Goal: Information Seeking & Learning: Learn about a topic

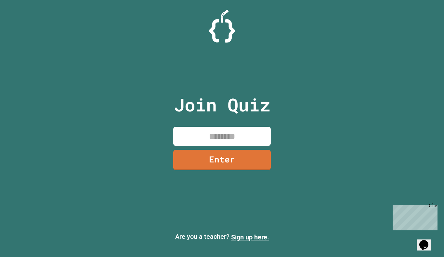
click at [250, 138] on input at bounding box center [222, 136] width 98 height 19
type input "*"
type input "********"
click at [248, 163] on link "Enter" at bounding box center [222, 159] width 98 height 21
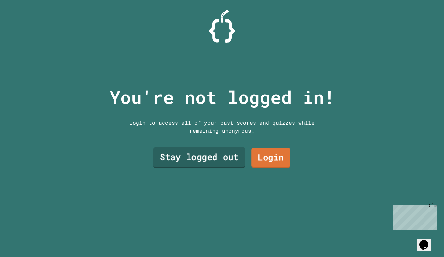
click at [230, 161] on link "Stay logged out" at bounding box center [200, 157] width 92 height 21
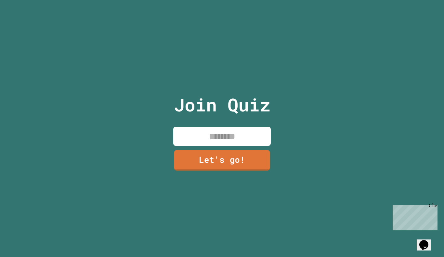
click at [263, 125] on div "Join Quiz Let's go!" at bounding box center [223, 128] width 110 height 257
click at [271, 134] on div "Join Quiz Let's go!" at bounding box center [223, 128] width 110 height 257
click at [259, 140] on input at bounding box center [222, 136] width 98 height 19
type input "*"
type input "****"
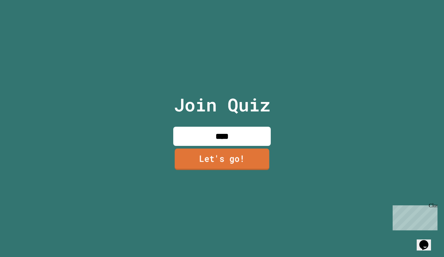
click at [258, 152] on link "Let's go!" at bounding box center [222, 159] width 95 height 21
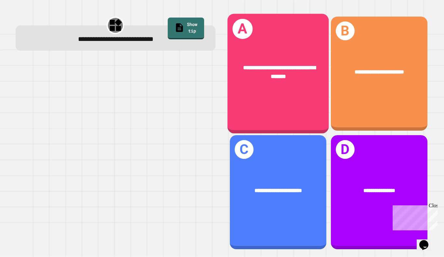
click at [282, 112] on div "**********" at bounding box center [278, 74] width 102 height 120
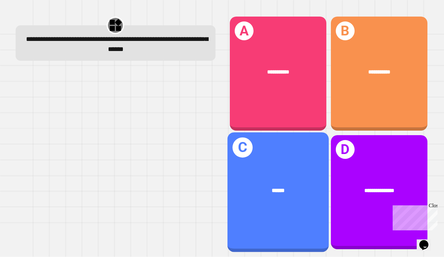
click at [286, 173] on div "C ******" at bounding box center [278, 192] width 102 height 120
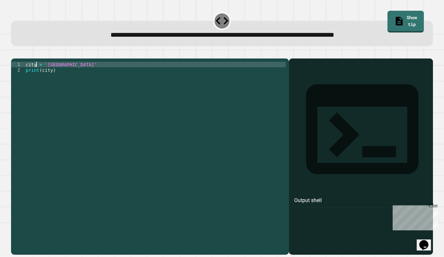
click at [37, 75] on div "city = 'Madrid' print ( city )" at bounding box center [155, 156] width 262 height 188
click at [52, 79] on div "[GEOGRAPHIC_DATA] = 'Madrid' print ( city )" at bounding box center [155, 156] width 262 height 188
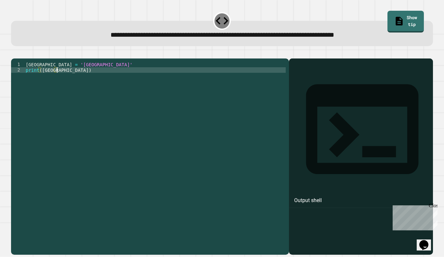
scroll to position [0, 4]
click at [14, 53] on icon "button" at bounding box center [14, 53] width 0 height 0
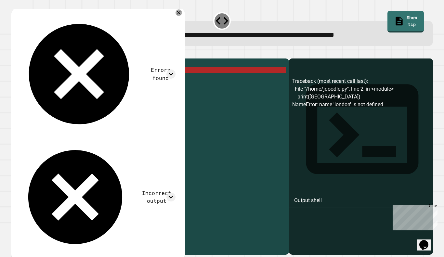
click at [57, 79] on div "[GEOGRAPHIC_DATA] = 'Madrid' print ( [GEOGRAPHIC_DATA] )" at bounding box center [155, 156] width 262 height 188
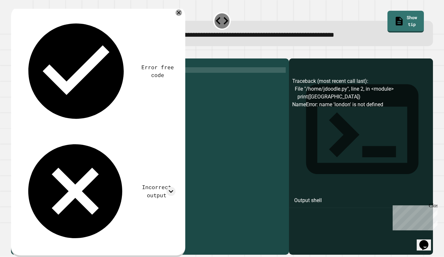
scroll to position [0, 4]
click at [42, 79] on div "London = 'Madrid' print ( [GEOGRAPHIC_DATA] ")" at bounding box center [155, 156] width 262 height 188
click at [42, 80] on div "London = 'Madrid' print ( "[GEOGRAPHIC_DATA]" )" at bounding box center [155, 156] width 262 height 188
click at [14, 53] on icon "button" at bounding box center [14, 53] width 0 height 0
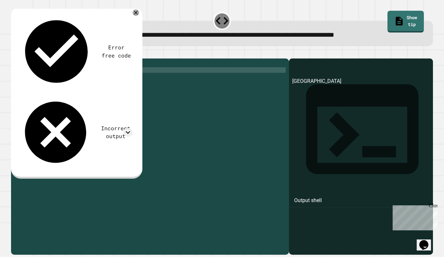
click at [49, 79] on div "London = 'Madrid' print ( f"[GEOGRAPHIC_DATA]" )" at bounding box center [155, 156] width 262 height 188
type textarea "**********"
click at [14, 53] on icon "button" at bounding box center [14, 53] width 0 height 0
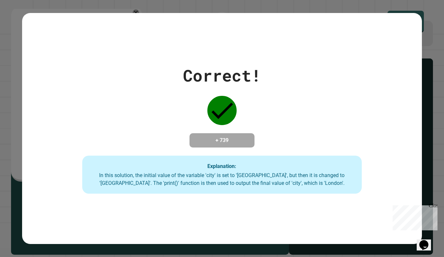
click at [212, 128] on div "Correct! + 739 Explanation: In this solution, the initial value of the variable…" at bounding box center [222, 128] width 400 height 131
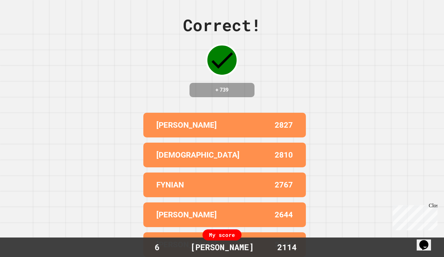
click at [435, 205] on div "Close" at bounding box center [433, 207] width 8 height 8
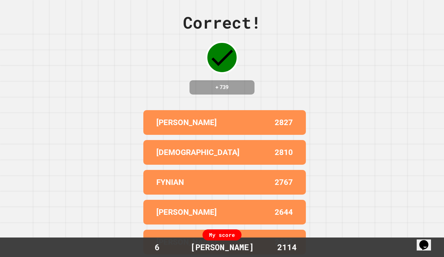
scroll to position [0, 0]
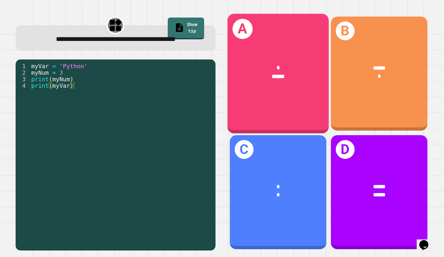
click at [258, 98] on div "A * ******" at bounding box center [278, 74] width 102 height 120
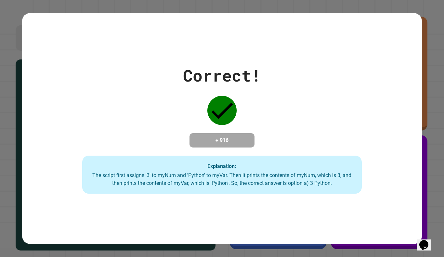
click at [246, 148] on div "+ 916" at bounding box center [222, 140] width 65 height 14
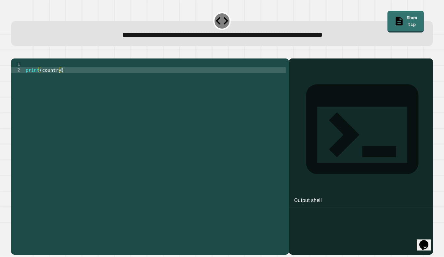
click at [130, 77] on div "print ( country )" at bounding box center [155, 156] width 262 height 188
click at [131, 75] on div "print ( country )" at bounding box center [155, 156] width 262 height 188
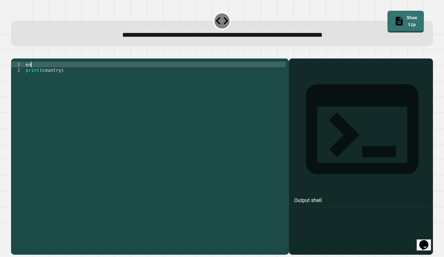
scroll to position [0, 0]
type textarea "*"
click at [20, 56] on icon "button" at bounding box center [19, 57] width 4 height 5
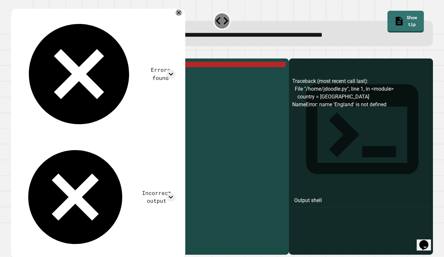
click at [51, 74] on div "country = England print ( country )" at bounding box center [155, 156] width 262 height 188
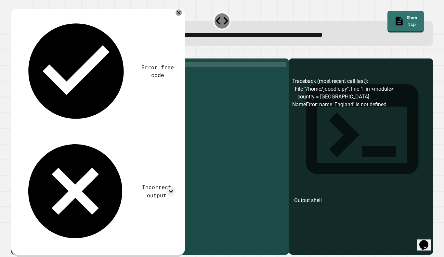
scroll to position [0, 4]
click at [94, 74] on div "country = ( England print ( country )" at bounding box center [155, 156] width 262 height 188
click at [14, 53] on icon "button" at bounding box center [14, 53] width 0 height 0
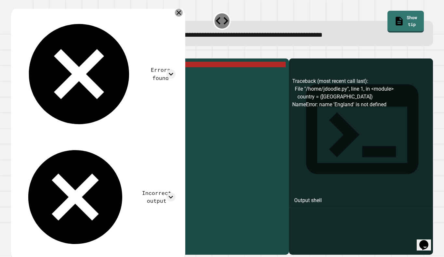
click at [176, 13] on icon at bounding box center [179, 13] width 8 height 8
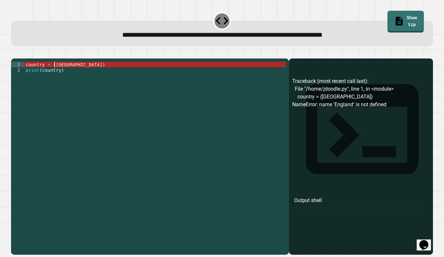
click at [54, 74] on div "country = ( [GEOGRAPHIC_DATA] ) print ( country )" at bounding box center [155, 156] width 262 height 188
click at [91, 71] on div "country = ( [GEOGRAPHIC_DATA] ) print ( country )" at bounding box center [155, 156] width 262 height 188
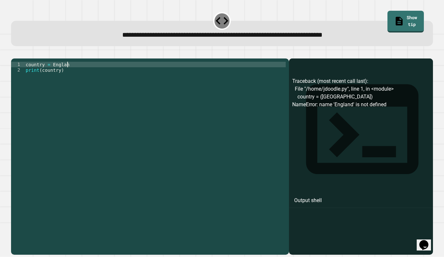
scroll to position [0, 5]
click at [42, 80] on div "country = England print ( country )" at bounding box center [155, 156] width 262 height 188
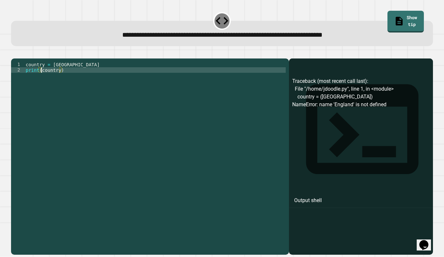
scroll to position [0, 4]
click at [14, 53] on icon "button" at bounding box center [14, 53] width 0 height 0
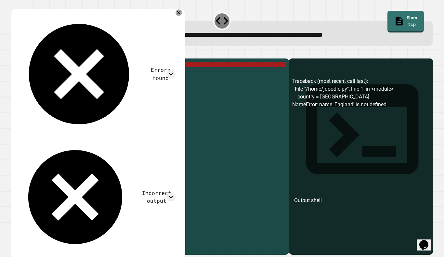
drag, startPoint x: 61, startPoint y: 81, endPoint x: 48, endPoint y: 82, distance: 12.8
click at [48, 82] on div "country = England print ( country )" at bounding box center [155, 156] width 262 height 188
click at [59, 80] on div "country = England print ( country )" at bounding box center [155, 150] width 262 height 177
click at [59, 80] on div "country = England print ( country )" at bounding box center [155, 156] width 262 height 188
click at [98, 69] on div "**********" at bounding box center [150, 157] width 278 height 197
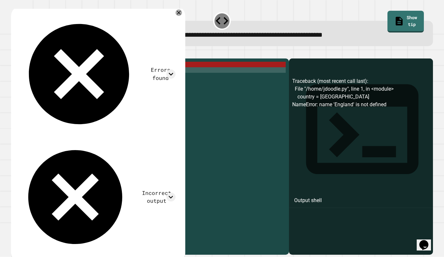
click at [53, 74] on div "country = England print ( country )" at bounding box center [155, 156] width 262 height 188
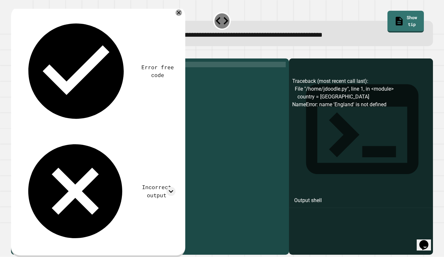
click at [14, 53] on icon "button" at bounding box center [14, 53] width 0 height 0
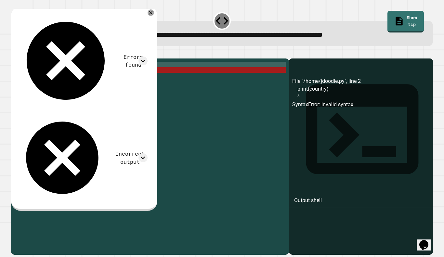
click at [54, 73] on div "country = ( England print ( country )" at bounding box center [155, 156] width 262 height 188
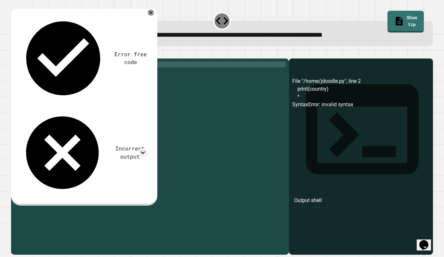
click at [55, 73] on div "country = England print ( country )" at bounding box center [155, 156] width 262 height 188
type textarea "**********"
click at [14, 53] on icon "button" at bounding box center [14, 53] width 0 height 0
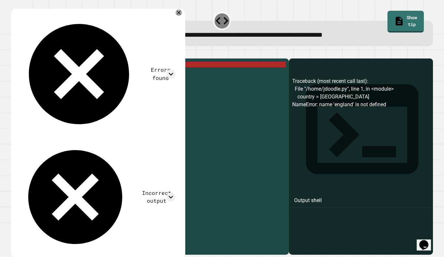
click at [73, 124] on div "country = england print ( country )" at bounding box center [155, 156] width 262 height 188
click at [120, 74] on div "country = england print ( country )" at bounding box center [155, 156] width 262 height 188
